Goal: Information Seeking & Learning: Learn about a topic

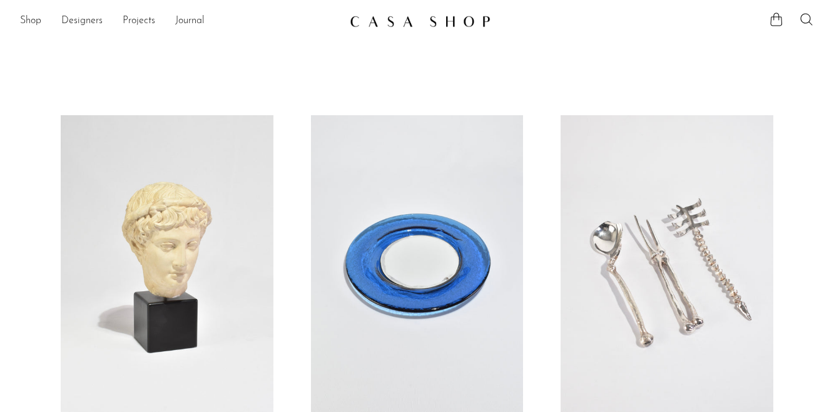
click at [586, 164] on link at bounding box center [667, 264] width 213 height 298
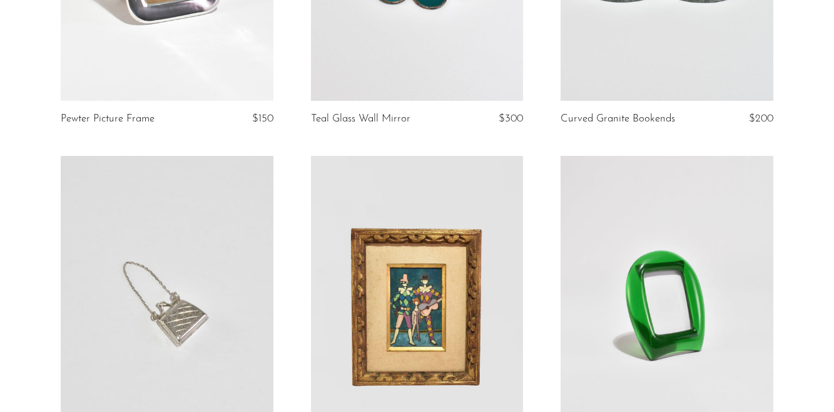
scroll to position [1038, 0]
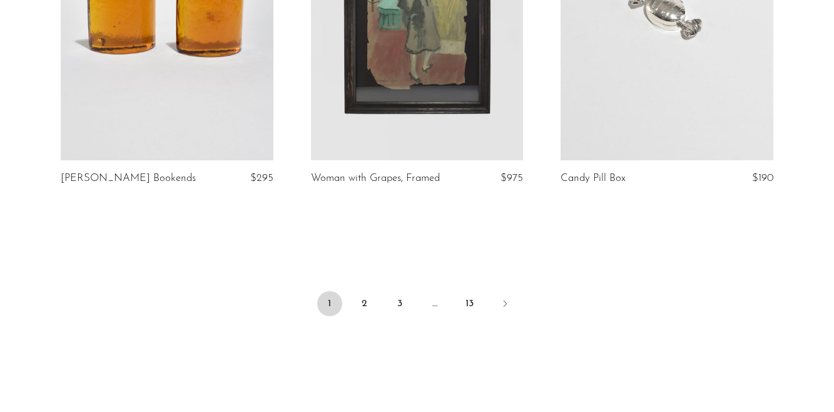
scroll to position [4300, 0]
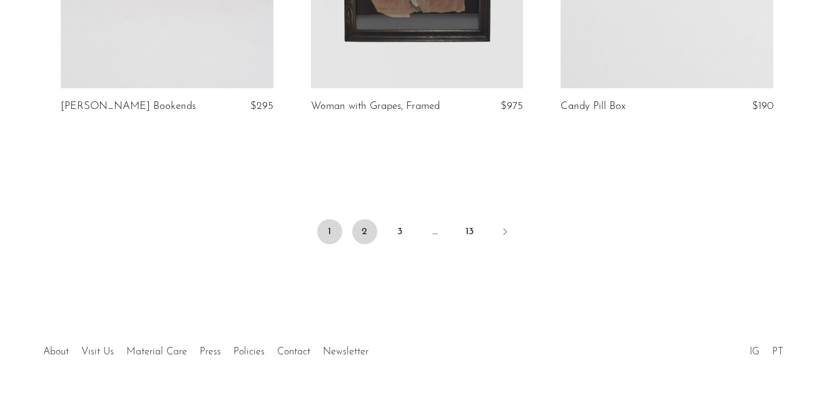
click at [365, 219] on link "2" at bounding box center [364, 231] width 25 height 25
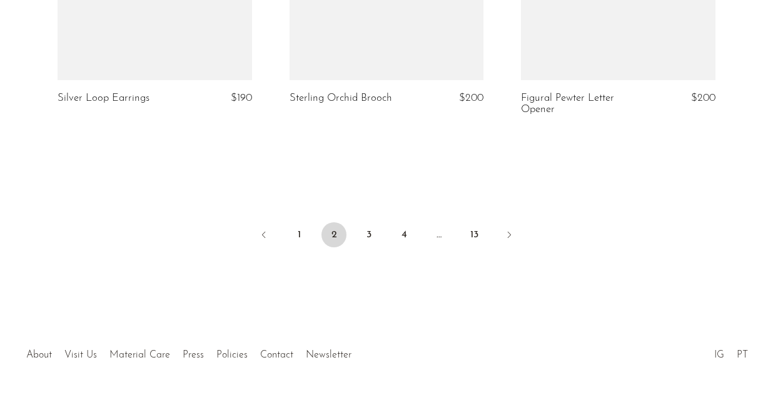
scroll to position [4017, 0]
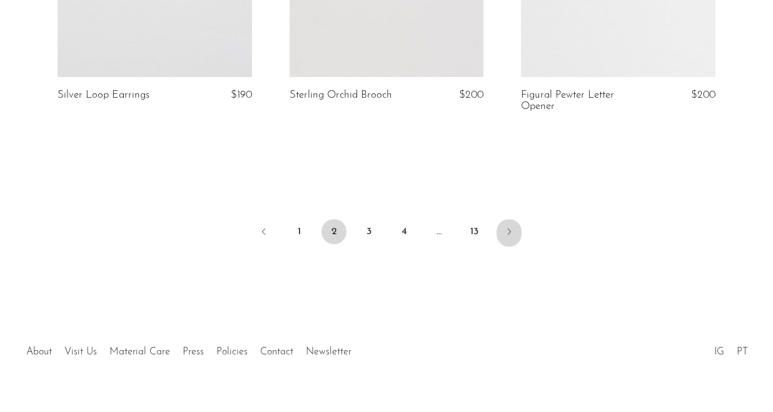
click at [512, 226] on icon "Next" at bounding box center [509, 231] width 10 height 10
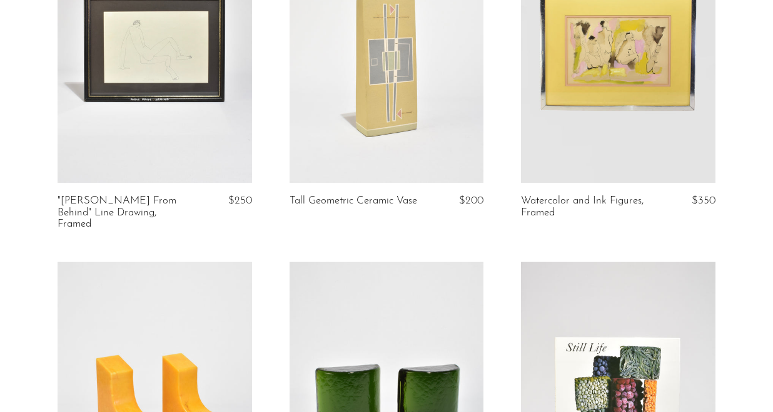
scroll to position [559, 0]
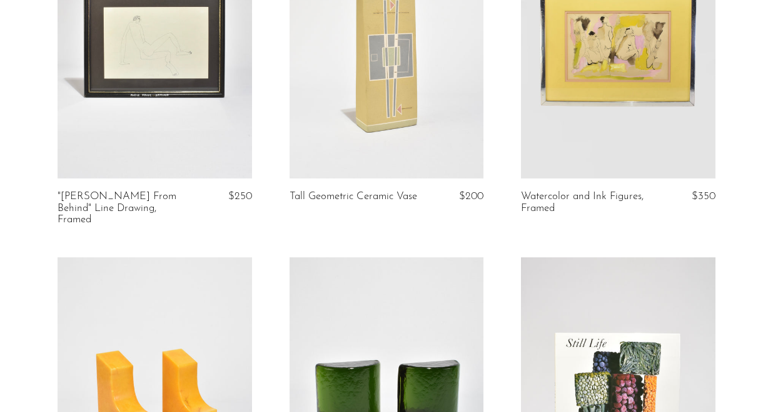
click at [619, 33] on link at bounding box center [618, 42] width 195 height 272
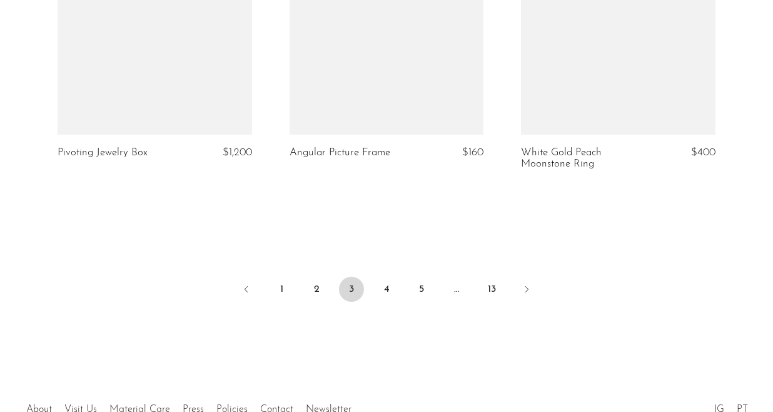
scroll to position [3962, 0]
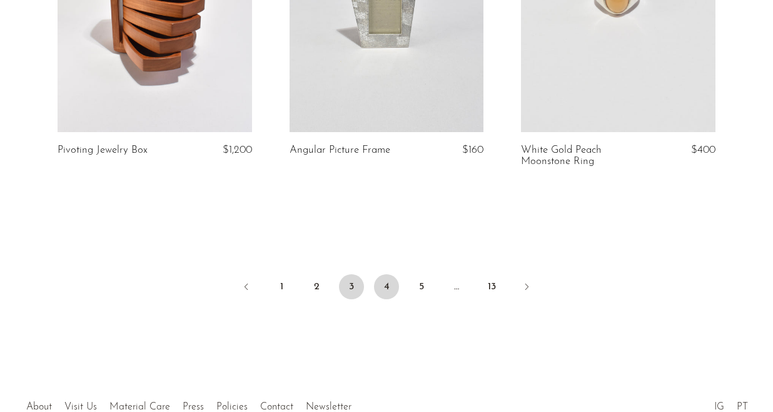
click at [382, 274] on link "4" at bounding box center [386, 286] width 25 height 25
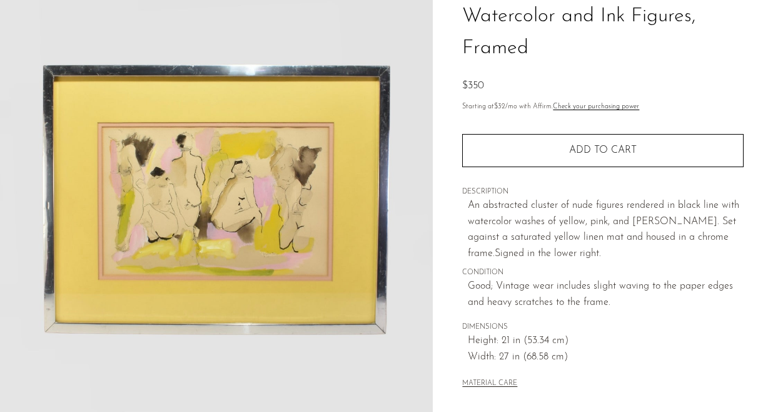
scroll to position [103, 0]
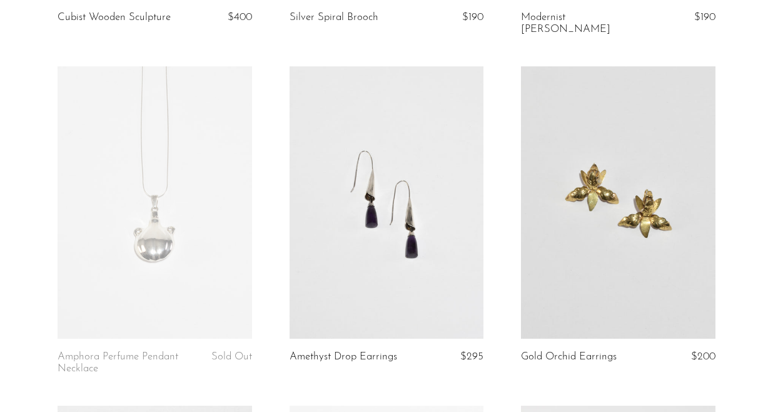
scroll to position [716, 0]
click at [382, 260] on link at bounding box center [387, 202] width 195 height 272
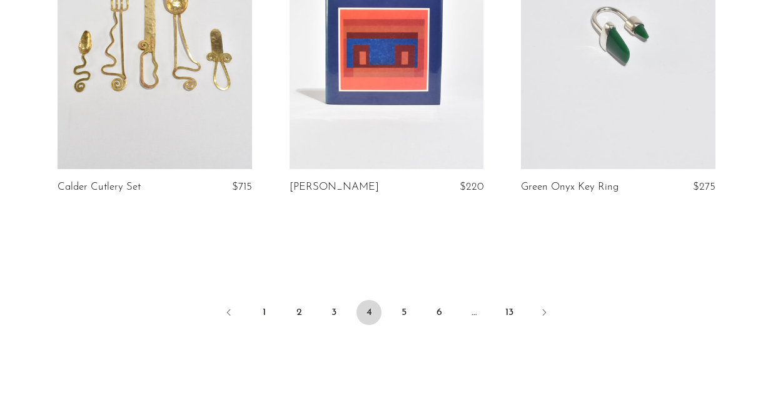
scroll to position [3917, 0]
